Goal: Check status: Check status

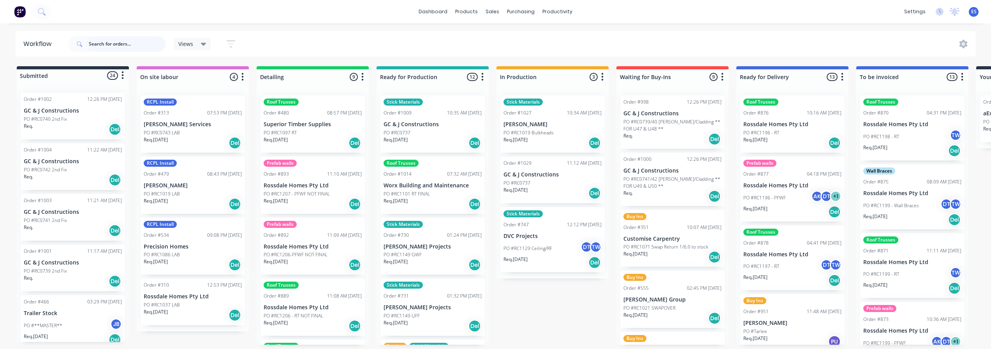
click at [109, 44] on input "text" at bounding box center [127, 44] width 77 height 16
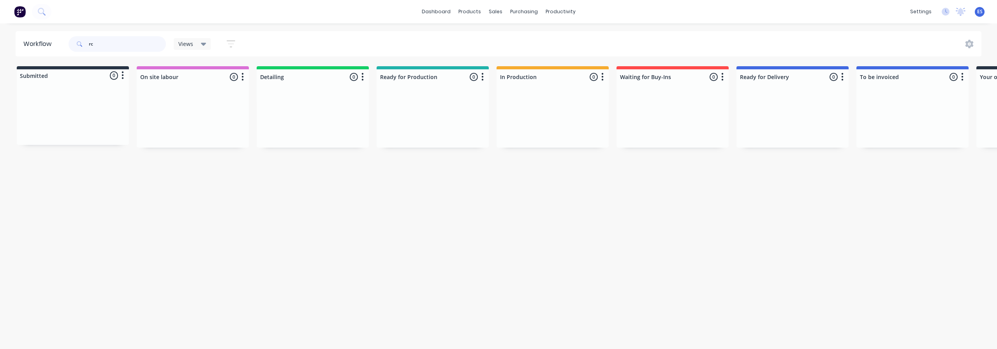
type input "r"
drag, startPoint x: 54, startPoint y: 125, endPoint x: 520, endPoint y: 127, distance: 466.1
click at [520, 127] on div "Submitted 1 Status colour #273444 hex #273444 Save Cancel Summaries Total order…" at bounding box center [700, 112] width 1412 height 93
click at [565, 140] on div "Req. [DATE] Del" at bounding box center [553, 142] width 98 height 13
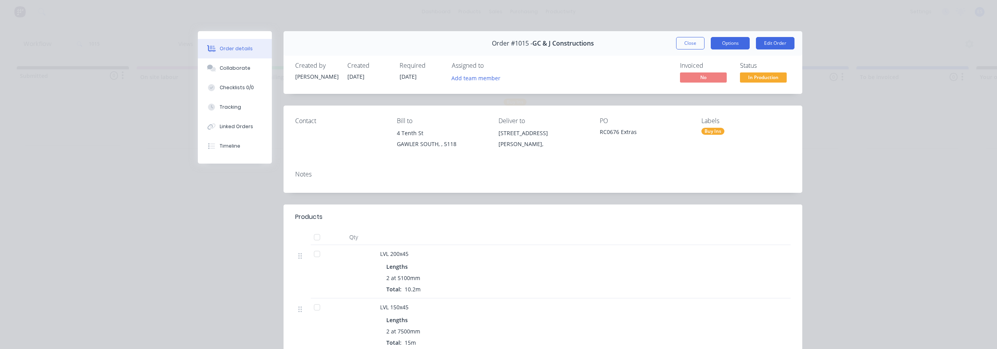
click at [723, 44] on button "Options" at bounding box center [730, 43] width 39 height 12
click at [729, 80] on div "Work Order" at bounding box center [709, 78] width 68 height 11
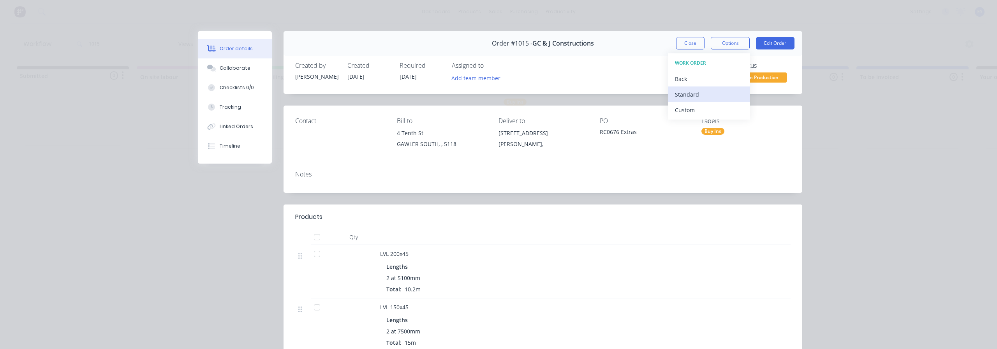
click at [731, 92] on div "Standard" at bounding box center [709, 94] width 68 height 11
click at [681, 47] on button "Close" at bounding box center [690, 43] width 28 height 12
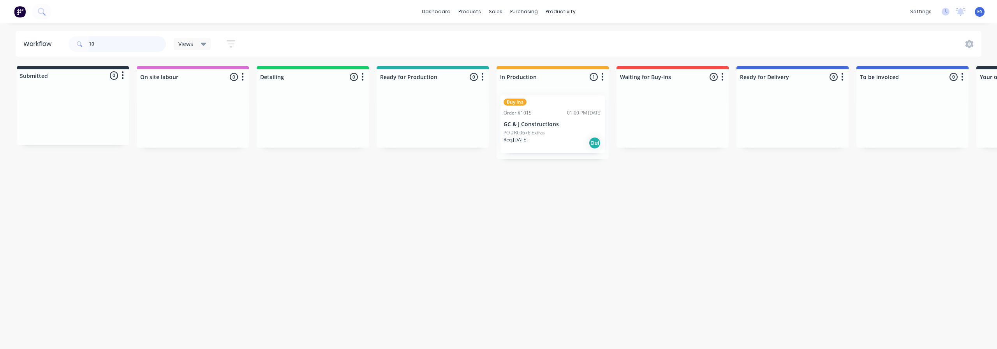
type input "1"
click at [420, 134] on p "PO #RC0676 UFF Part 2" at bounding box center [409, 132] width 50 height 7
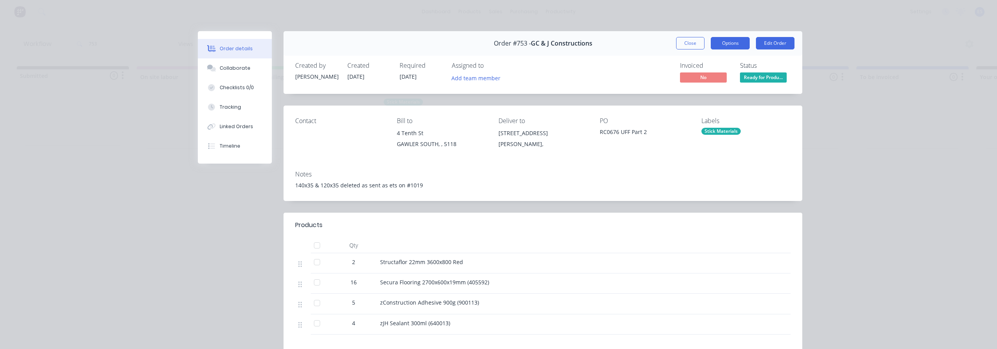
click at [734, 40] on button "Options" at bounding box center [730, 43] width 39 height 12
click at [715, 93] on div "Delivery Docket" at bounding box center [709, 94] width 68 height 11
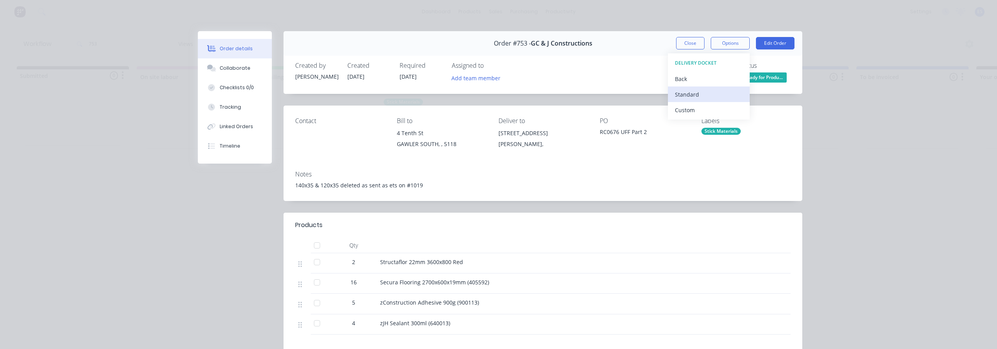
click at [715, 94] on div "Standard" at bounding box center [709, 94] width 68 height 11
click at [680, 44] on button "Close" at bounding box center [690, 43] width 28 height 12
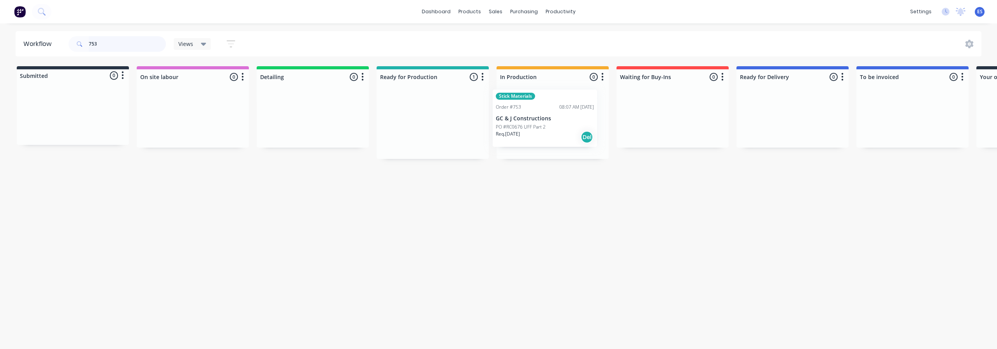
drag, startPoint x: 407, startPoint y: 137, endPoint x: 521, endPoint y: 131, distance: 115.0
click at [521, 131] on div "Submitted 0 Status colour #273444 hex #273444 Save Cancel Summaries Total order…" at bounding box center [700, 112] width 1412 height 93
type input "7"
